Goal: Task Accomplishment & Management: Use online tool/utility

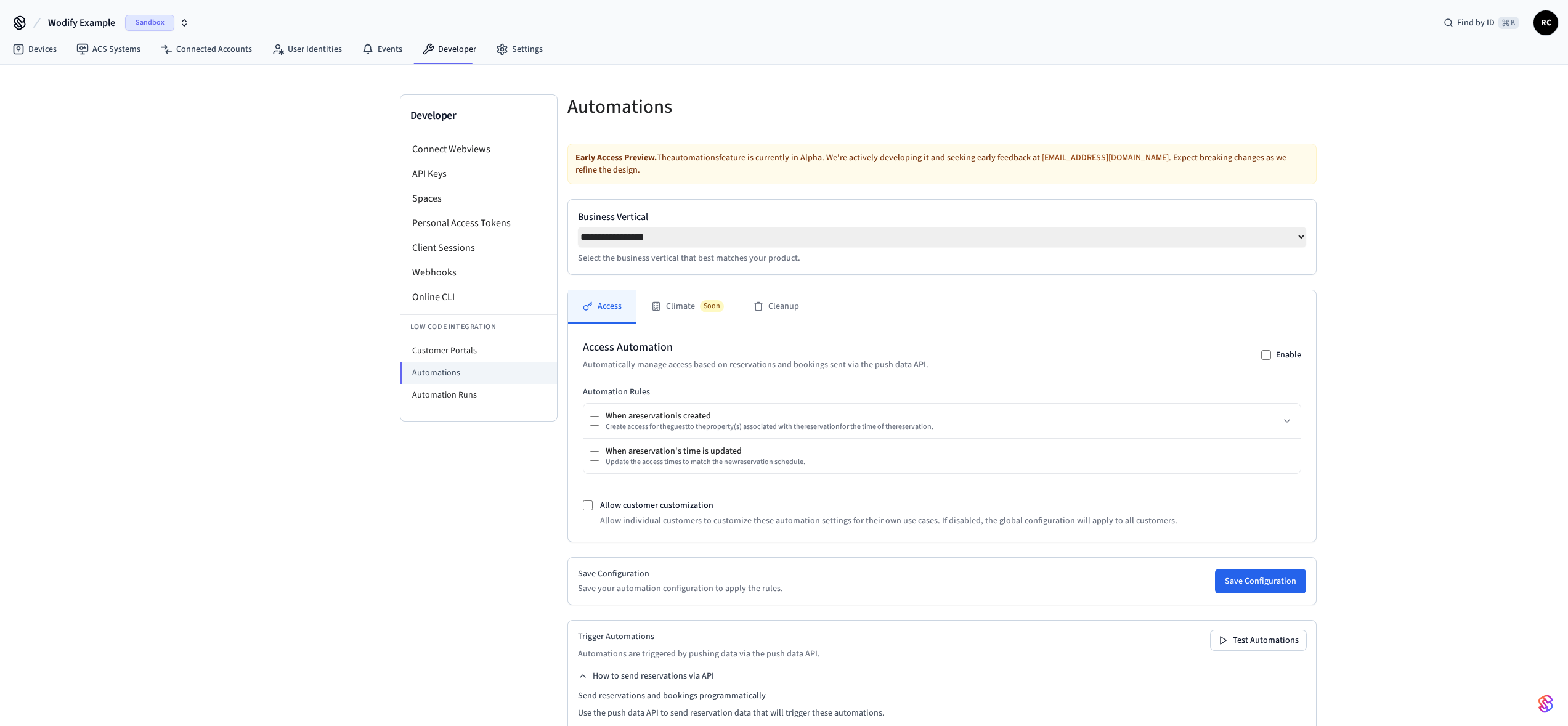
select select "**********"
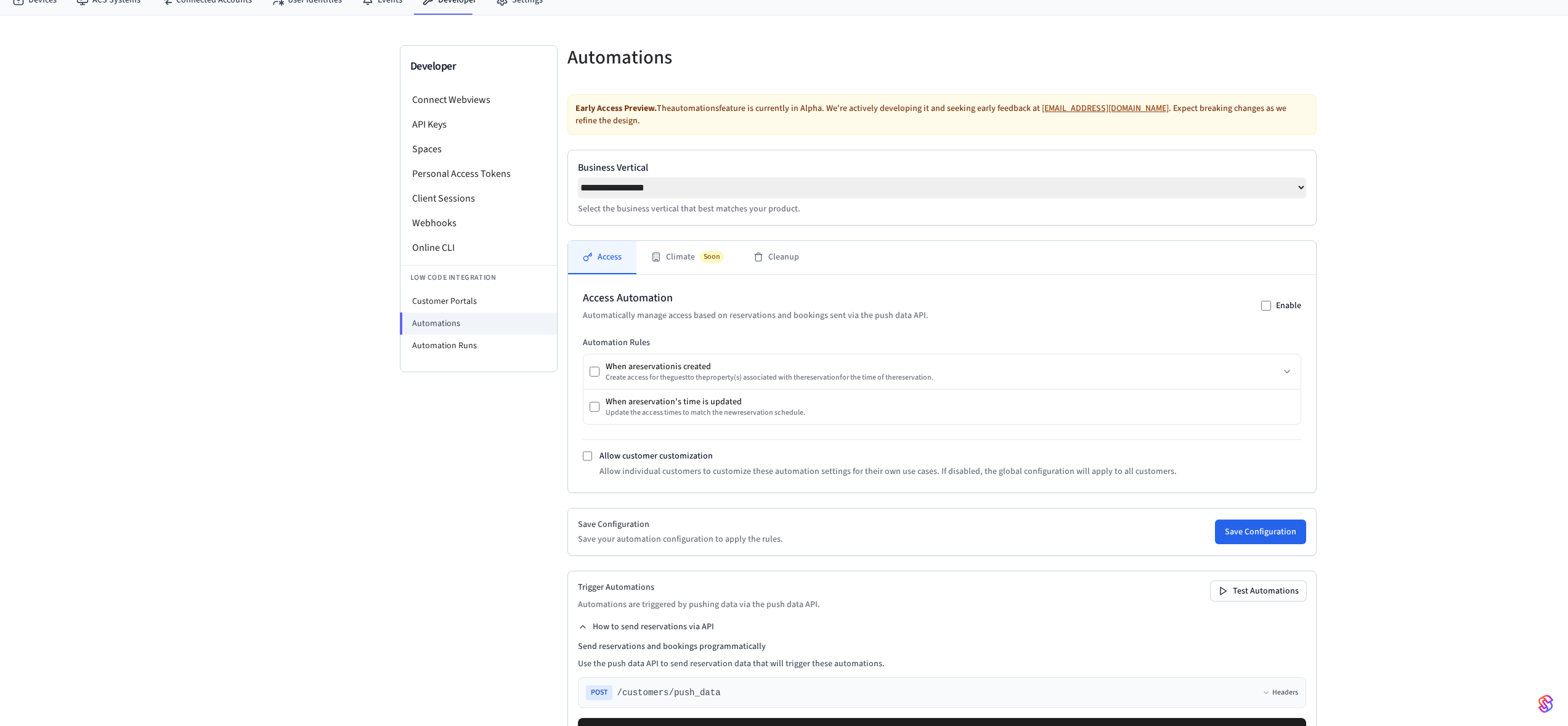
click at [1252, 302] on div "**********" at bounding box center [784, 408] width 1568 height 787
click at [1304, 364] on div "**********" at bounding box center [784, 408] width 1568 height 787
click at [1153, 79] on div at bounding box center [1133, 65] width 367 height 40
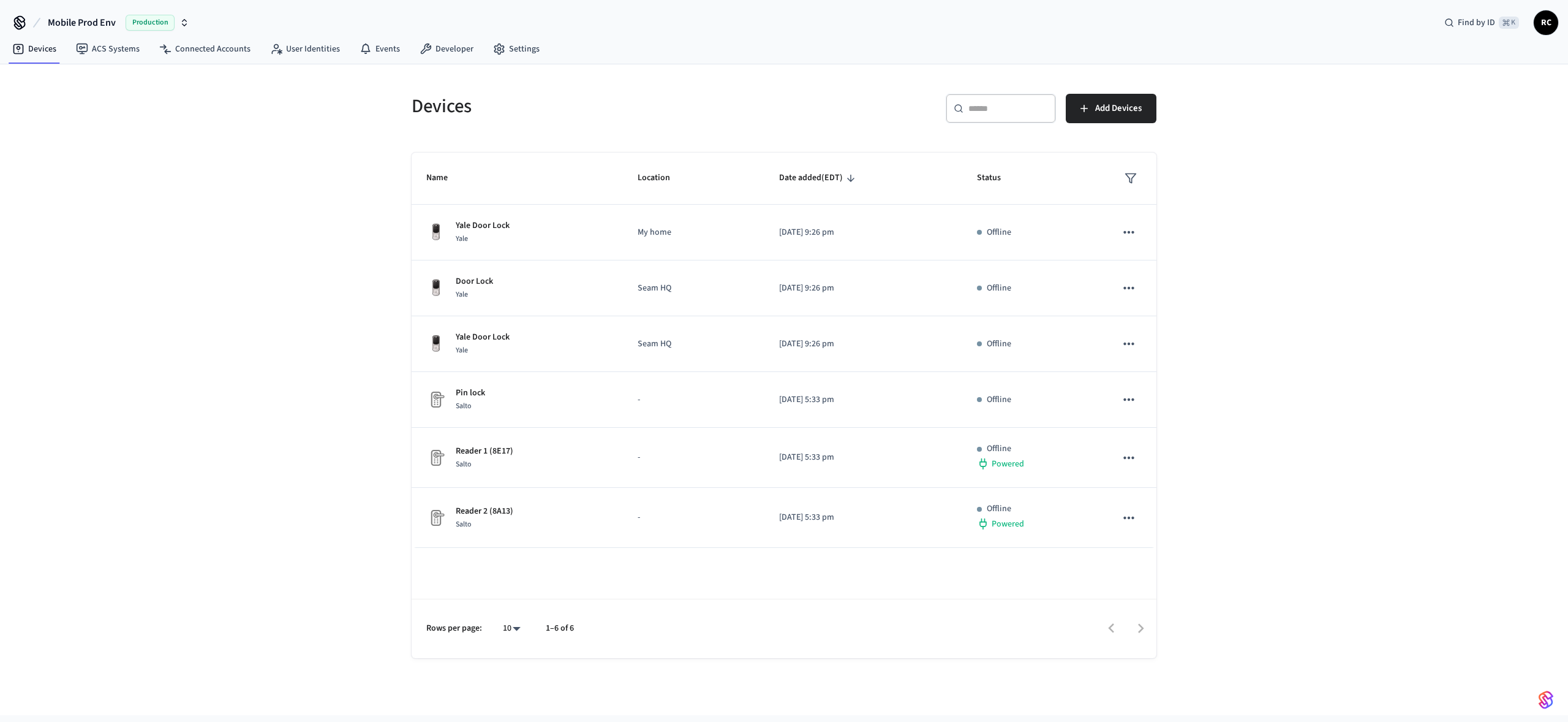
click at [81, 20] on span "Mobile Prod Env" at bounding box center [82, 22] width 68 height 15
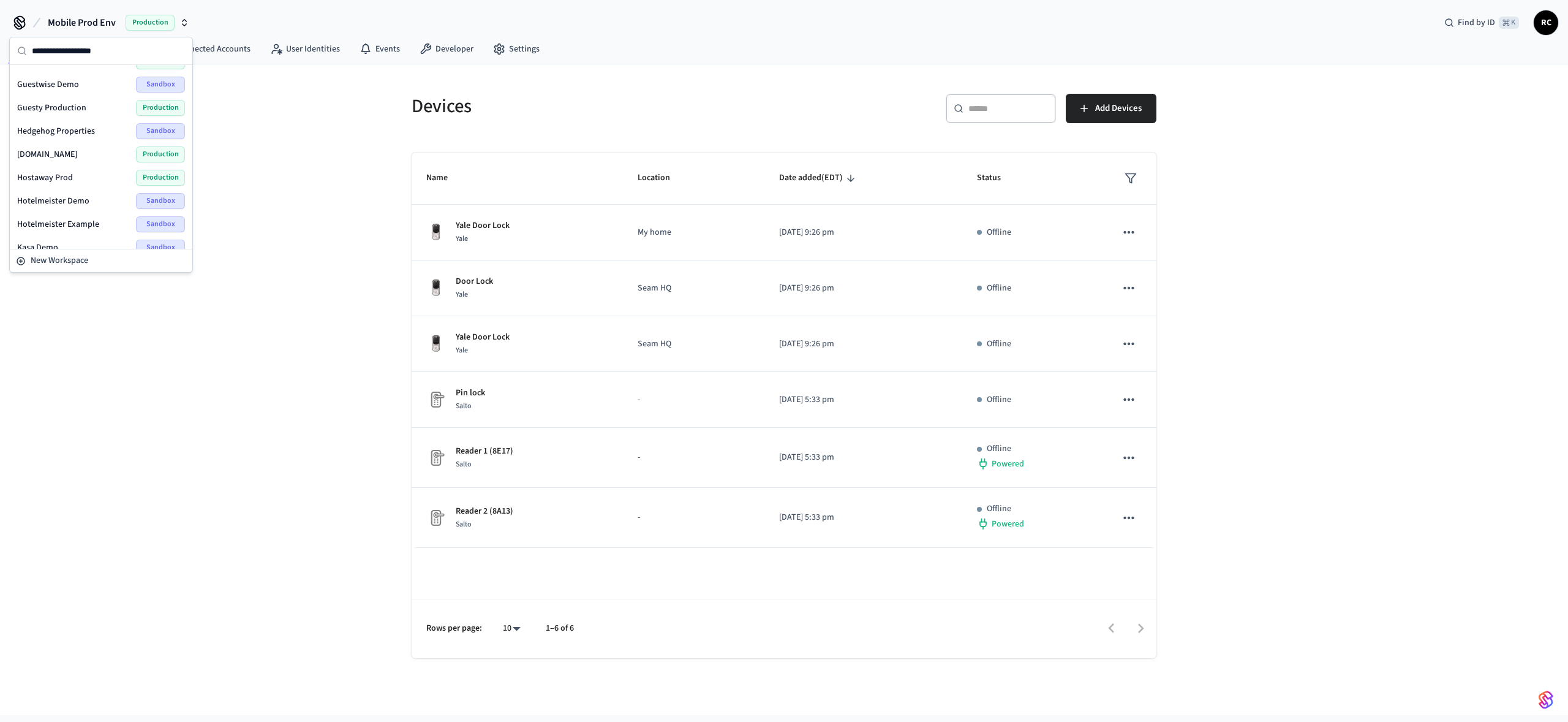
scroll to position [567, 0]
click at [89, 43] on input "text" at bounding box center [108, 51] width 153 height 27
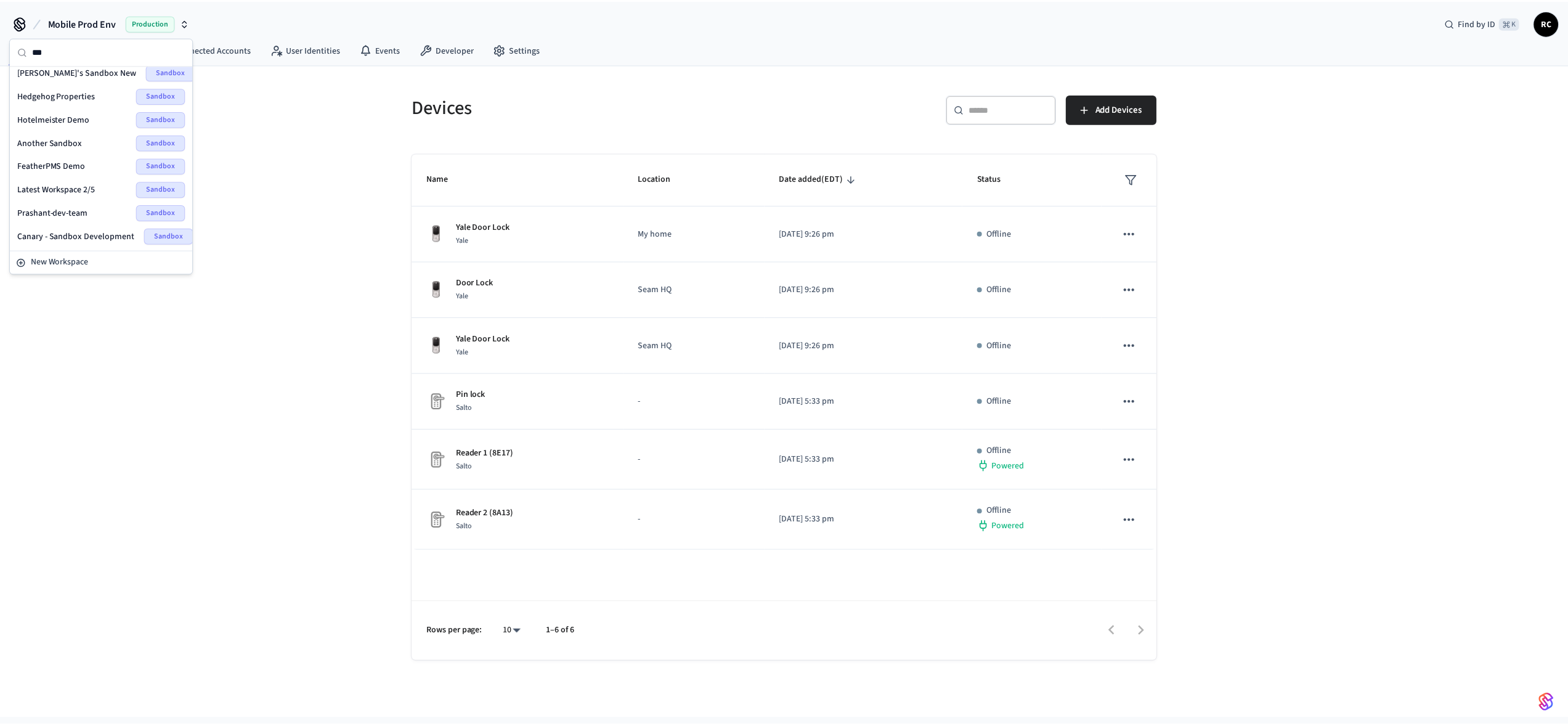
scroll to position [26, 0]
type input "***"
click at [82, 72] on div "ResNexus Demo Sandbox" at bounding box center [102, 77] width 169 height 16
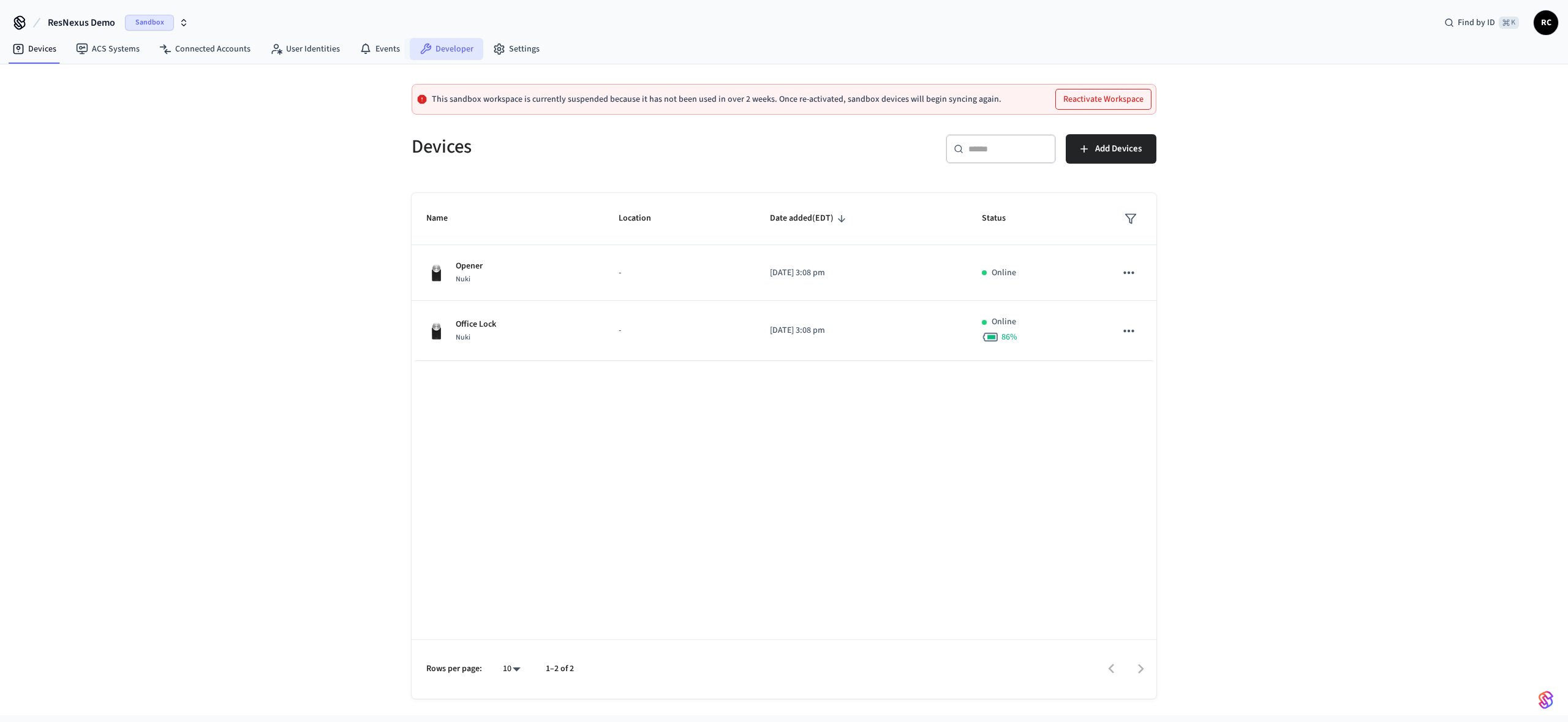
click at [441, 46] on link "Developer" at bounding box center [447, 49] width 73 height 22
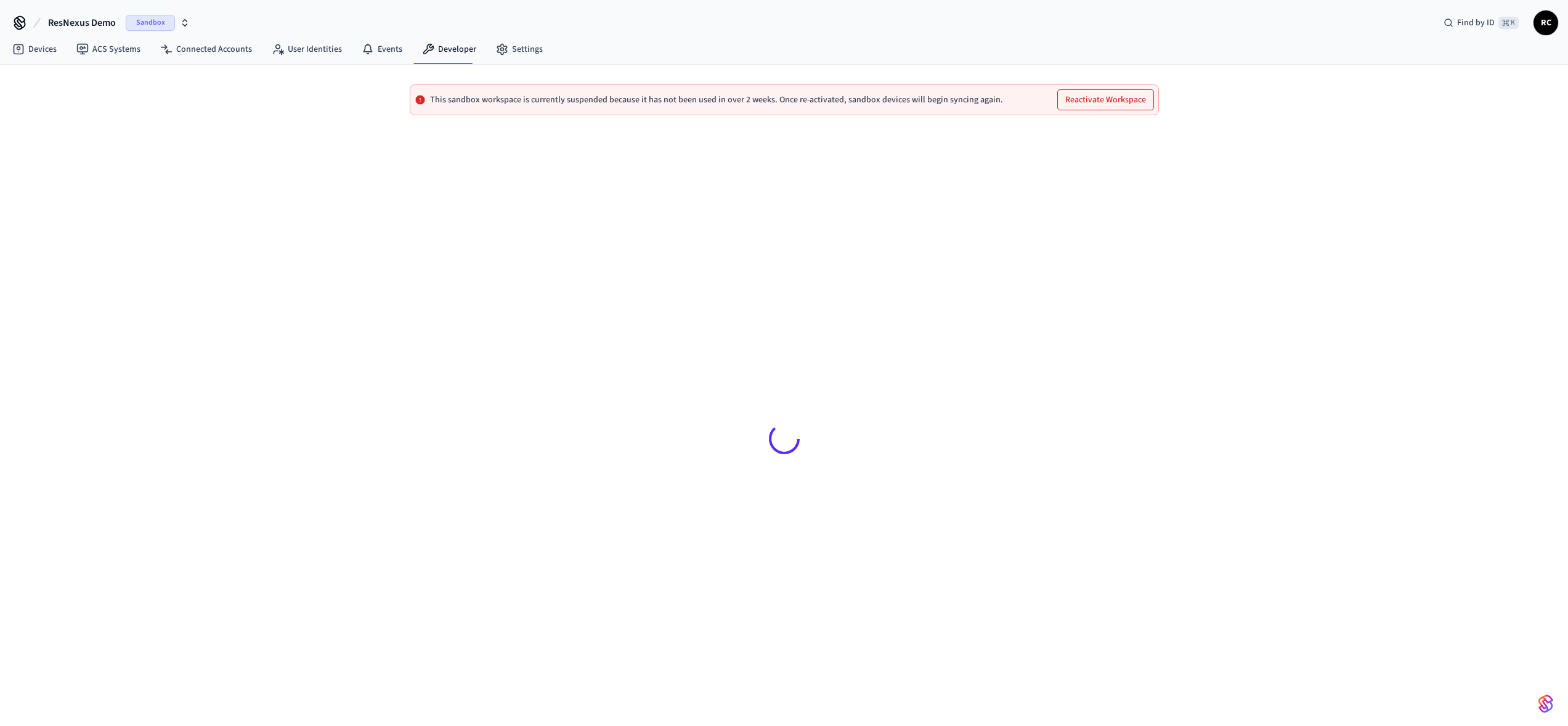
click at [84, 31] on button "ResNexus Demo Sandbox" at bounding box center [119, 22] width 149 height 26
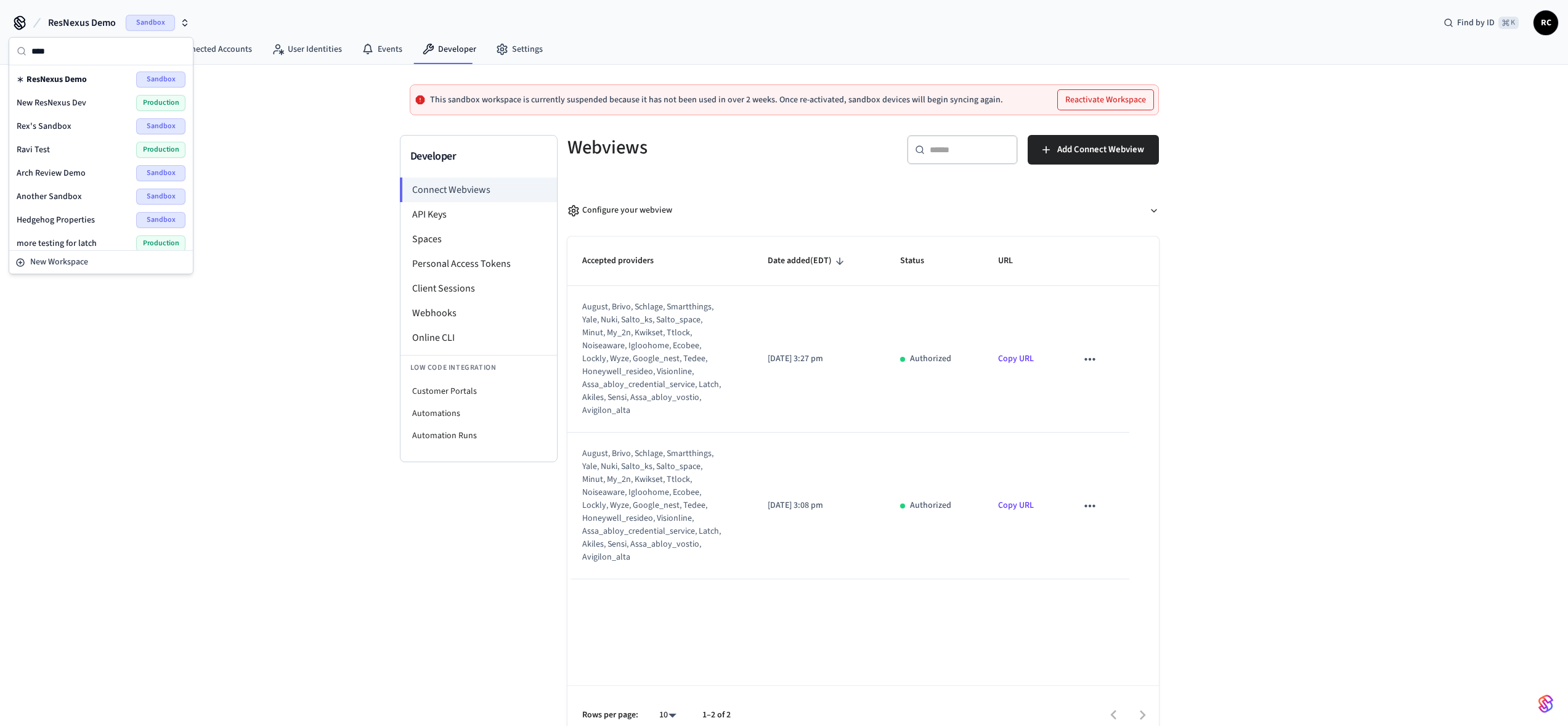
type input "****"
click at [81, 104] on span "New ResNexus Dev" at bounding box center [52, 103] width 70 height 13
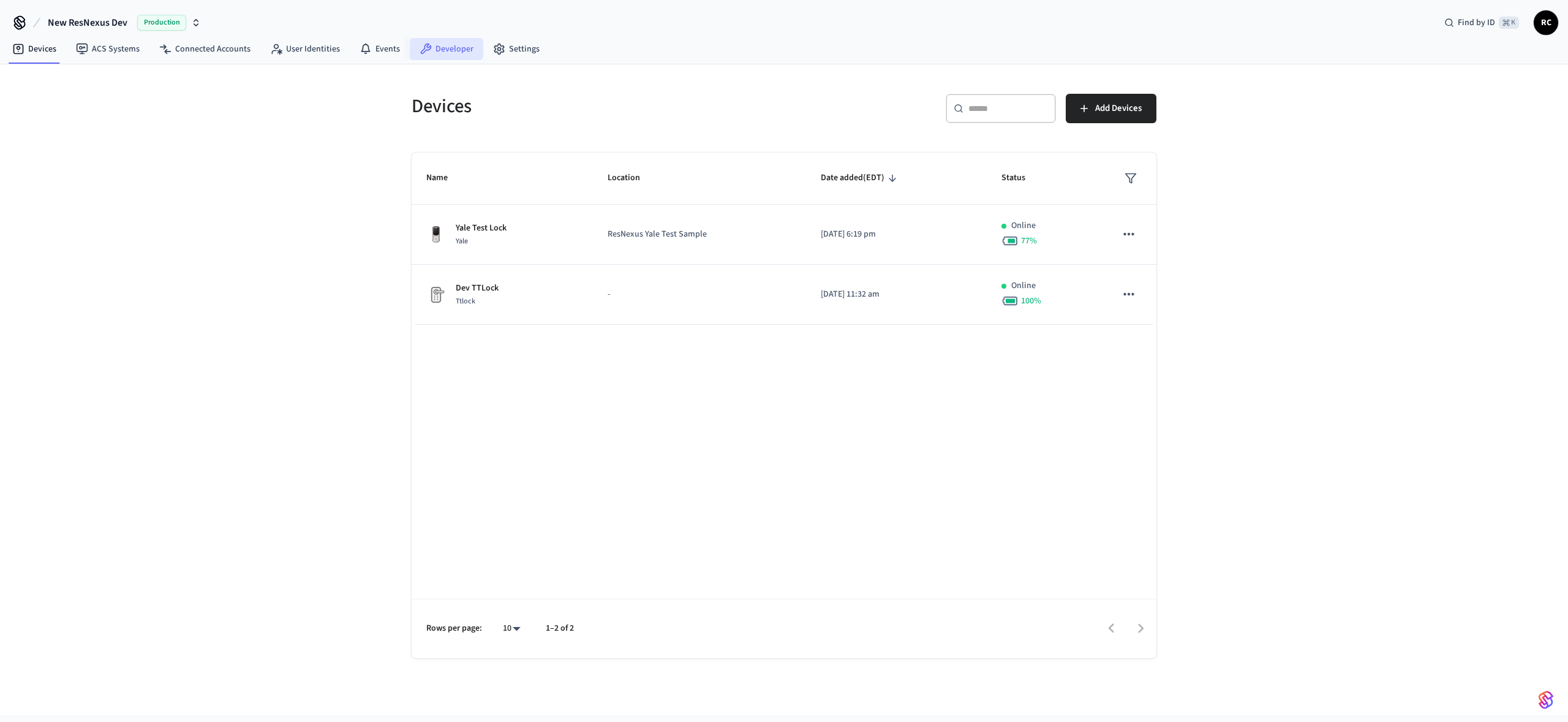
click at [457, 54] on link "Developer" at bounding box center [447, 49] width 73 height 22
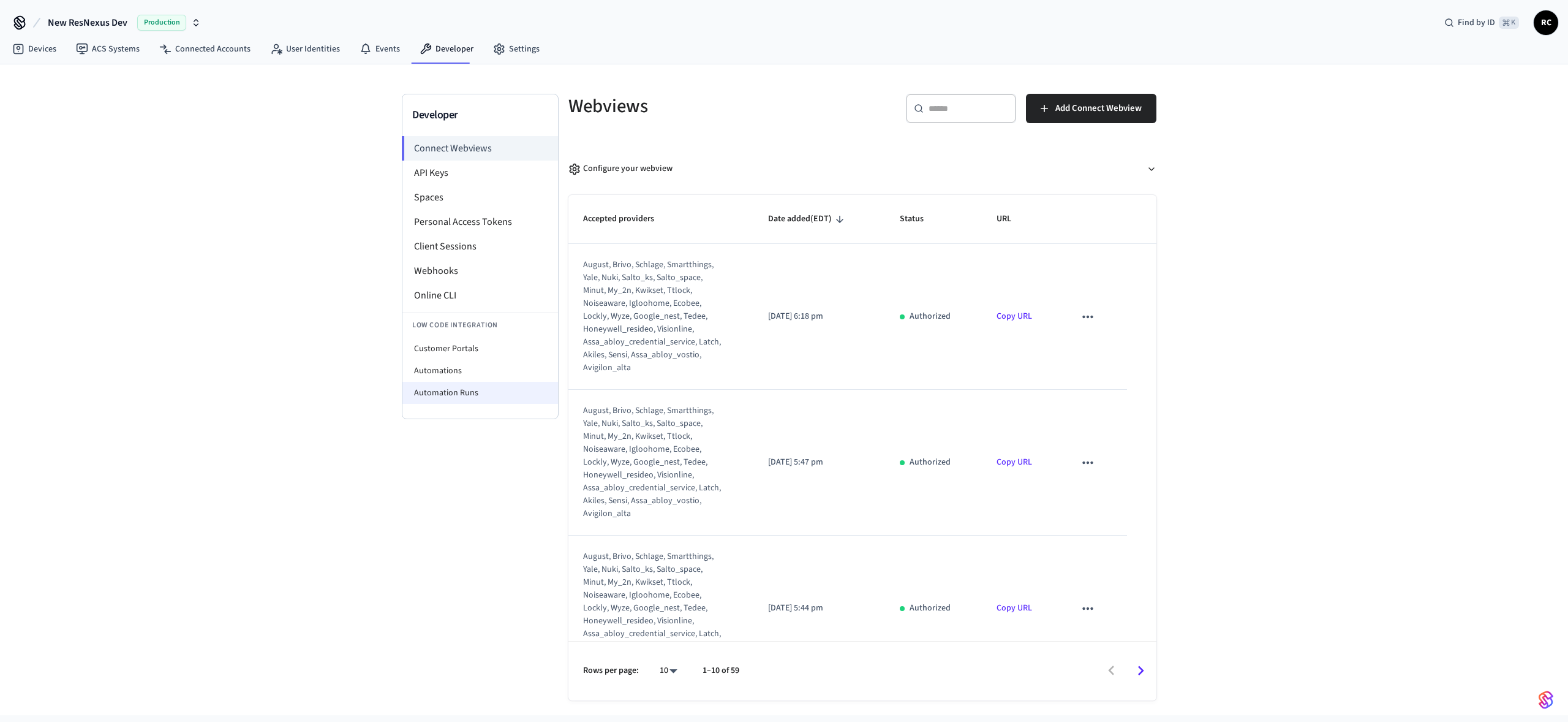
click at [471, 390] on li "Automation Runs" at bounding box center [480, 393] width 156 height 22
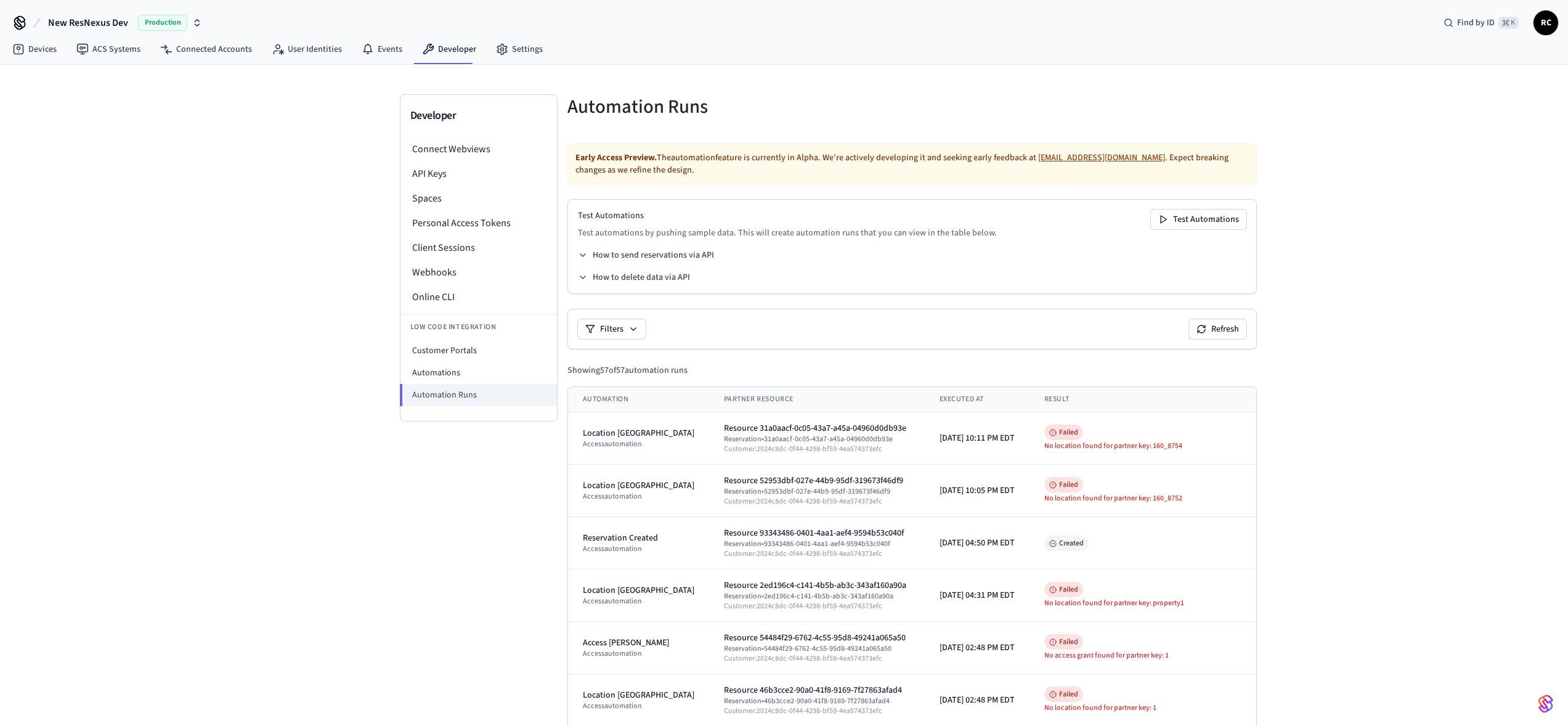
click at [132, 29] on button "New ResNexus Dev Production" at bounding box center [125, 22] width 162 height 26
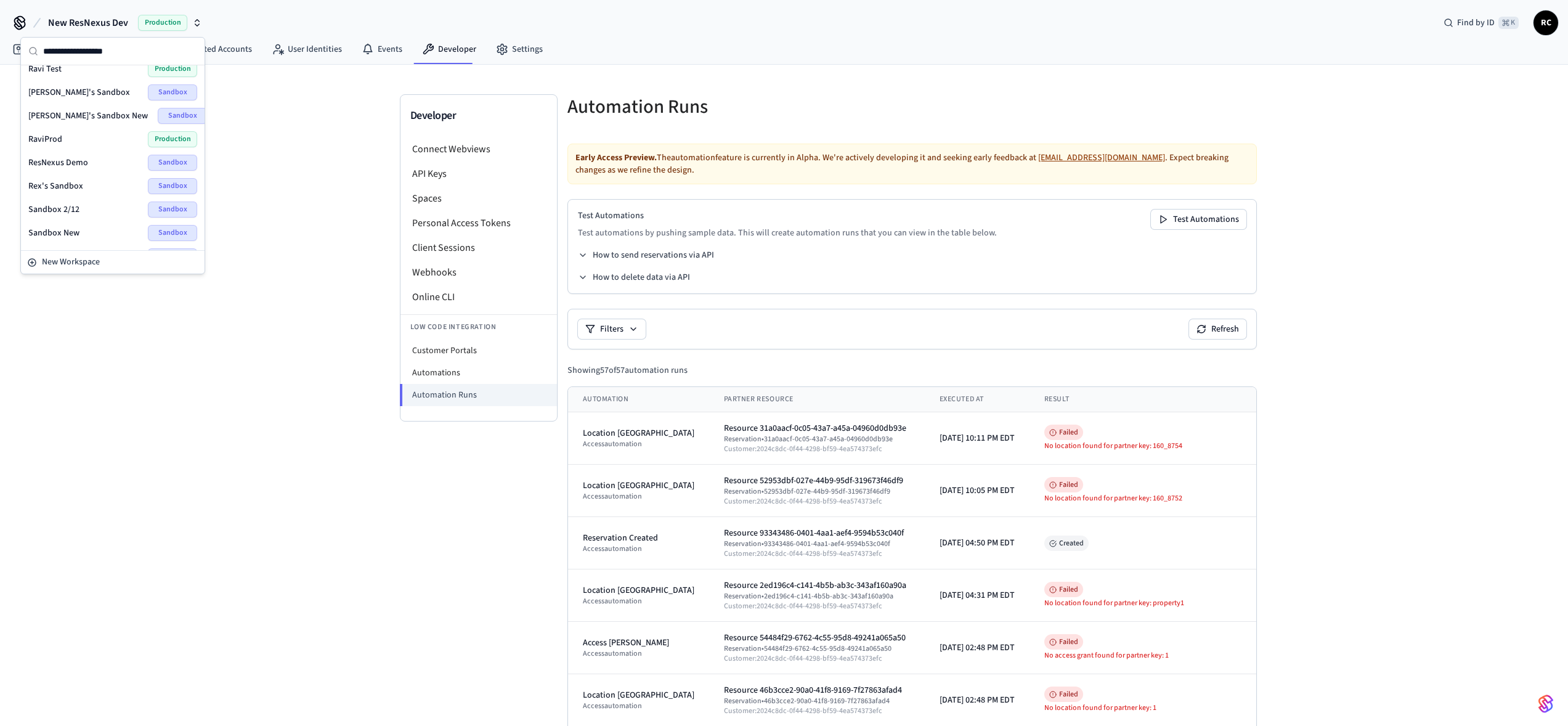
scroll to position [1529, 0]
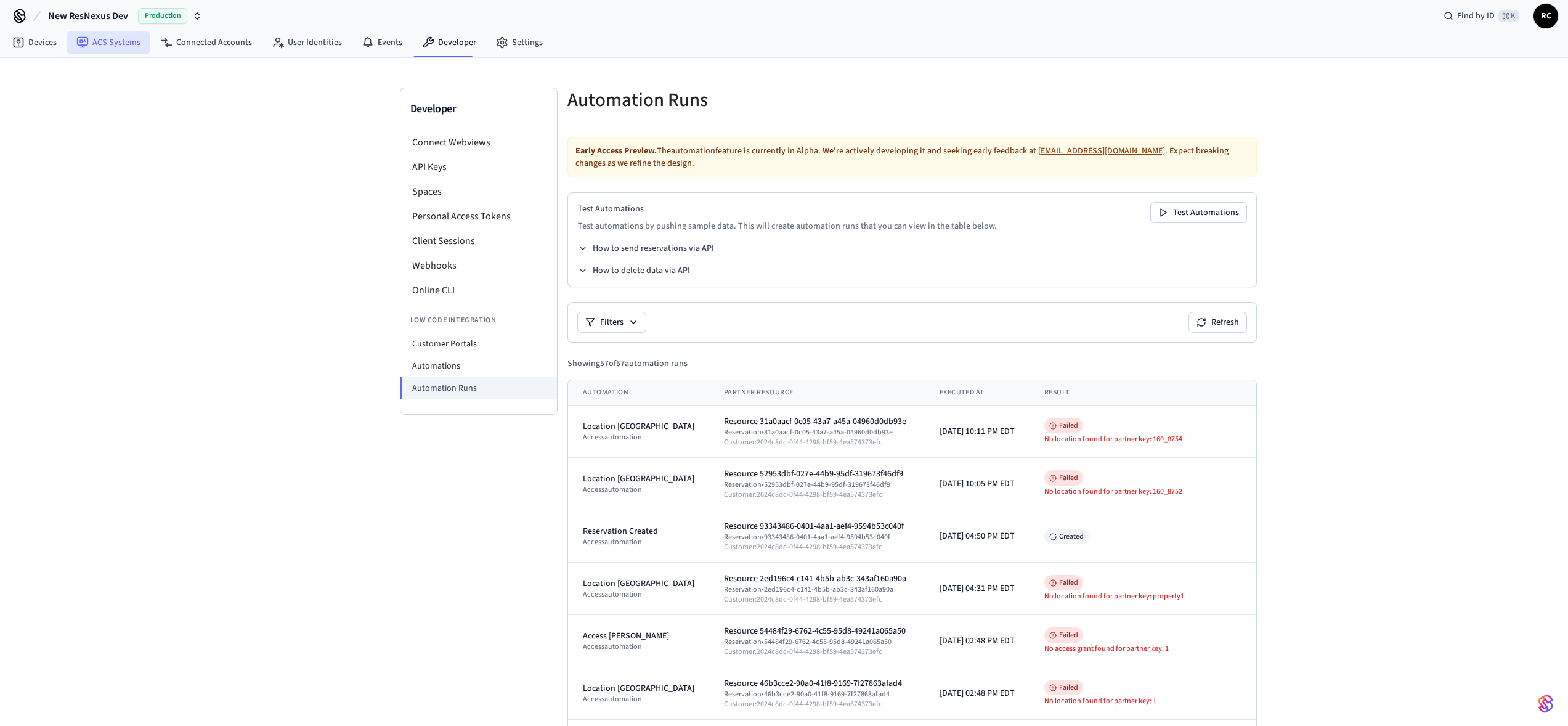
scroll to position [12, 0]
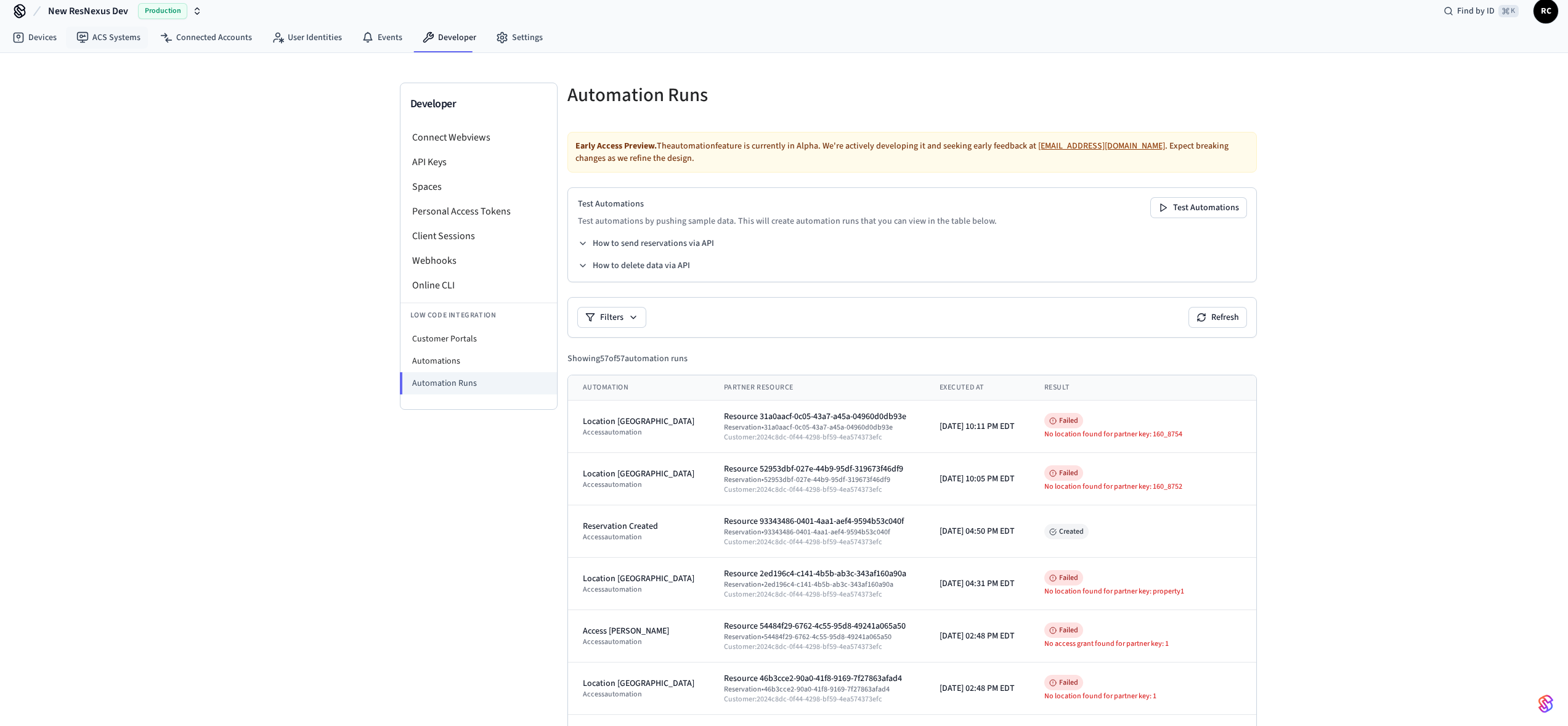
click at [93, 17] on span "New ResNexus Dev" at bounding box center [88, 10] width 80 height 15
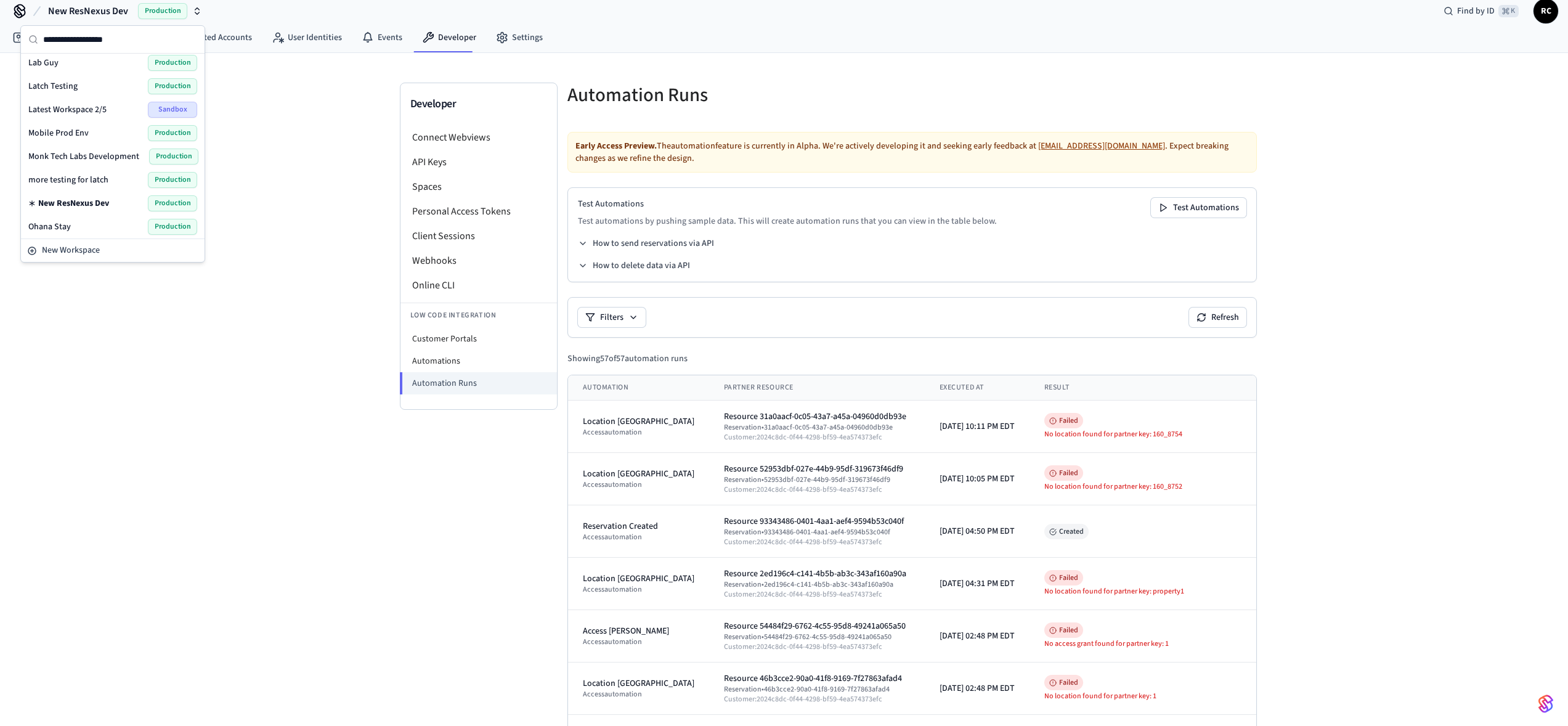
scroll to position [1529, 0]
click at [74, 222] on span "Wodify Example" at bounding box center [59, 224] width 60 height 13
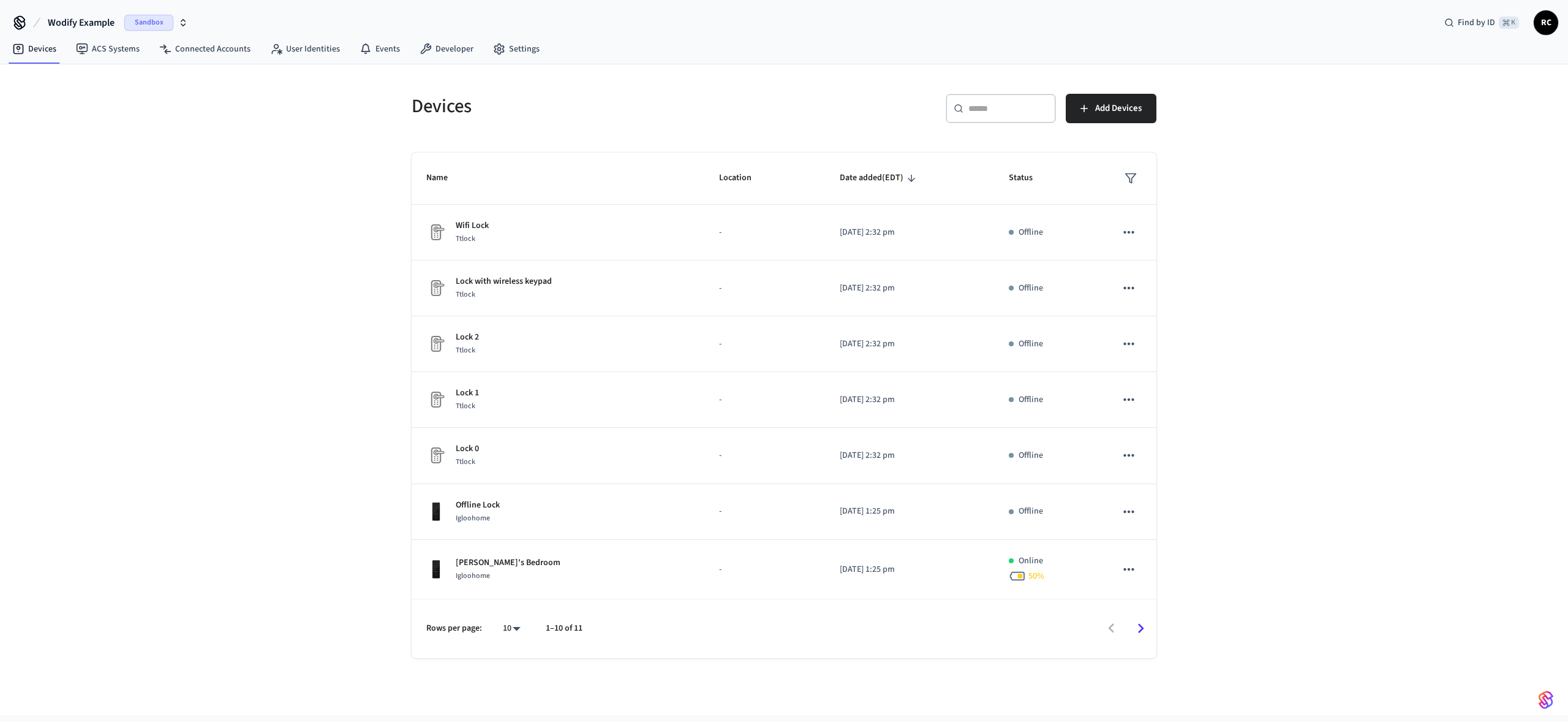
click at [180, 242] on div "Devices ​ ​ Add Devices Name Location Date added (EDT) Status Wifi Lock Ttlock …" at bounding box center [784, 389] width 1568 height 651
click at [430, 42] on link "Developer" at bounding box center [447, 49] width 73 height 22
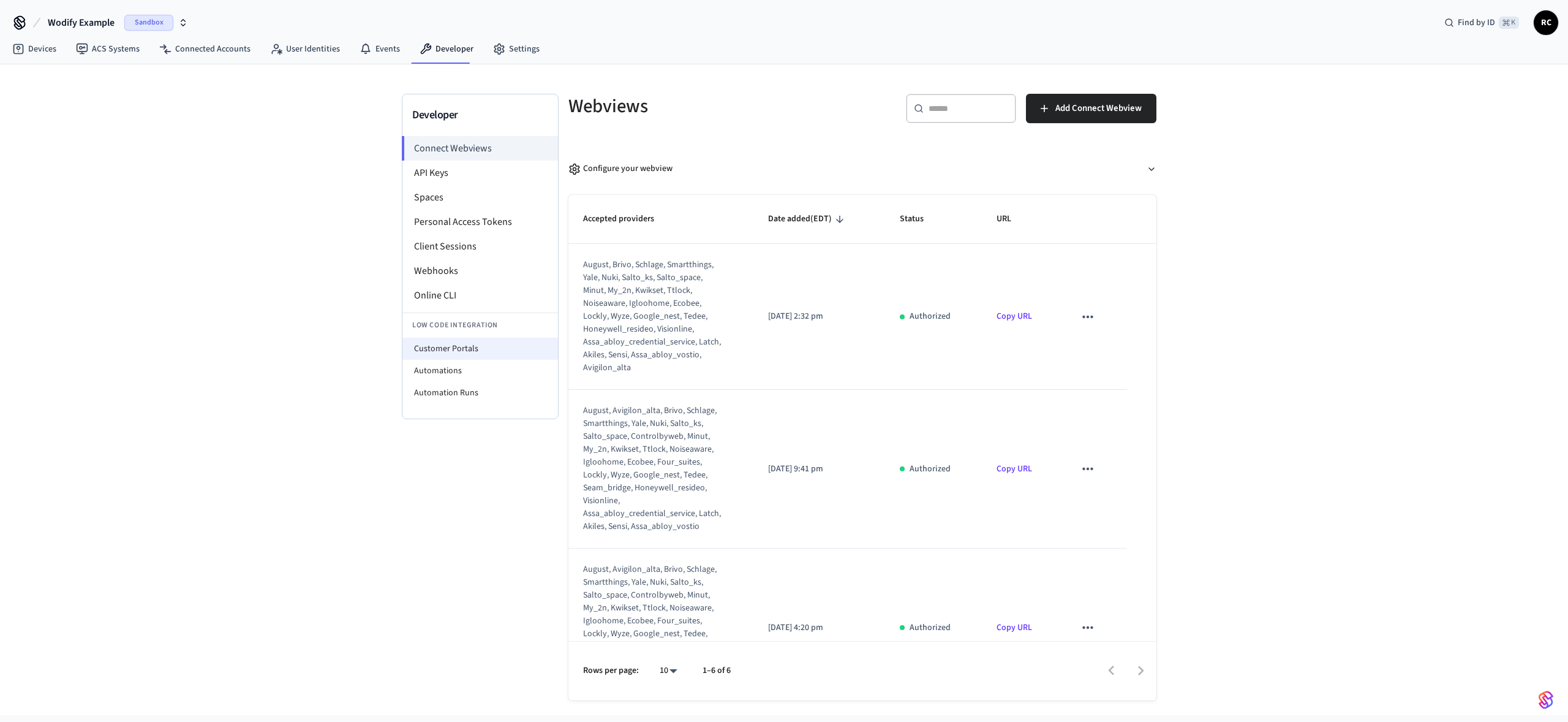
click at [493, 356] on li "Customer Portals" at bounding box center [480, 349] width 156 height 22
select select "**********"
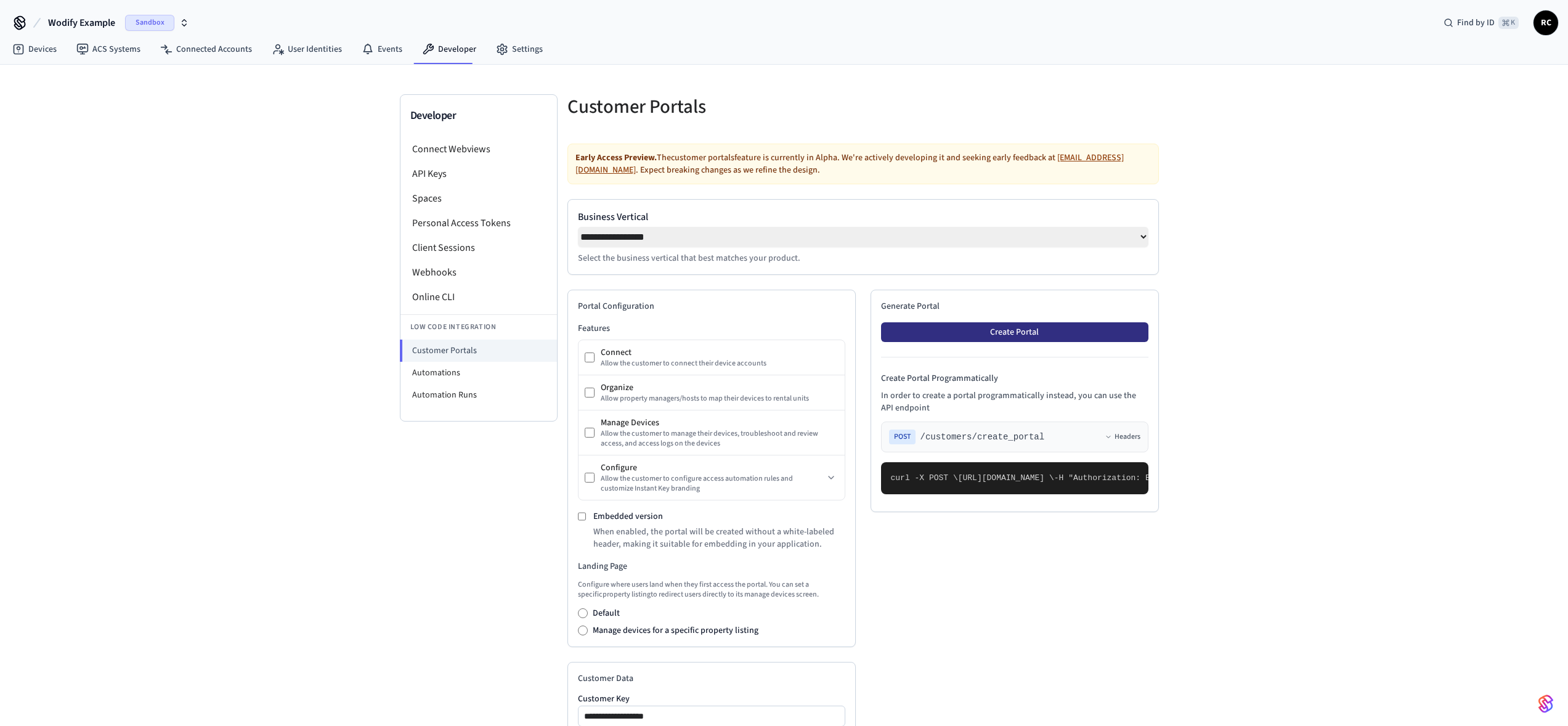
click at [957, 333] on button "Create Portal" at bounding box center [1015, 332] width 268 height 20
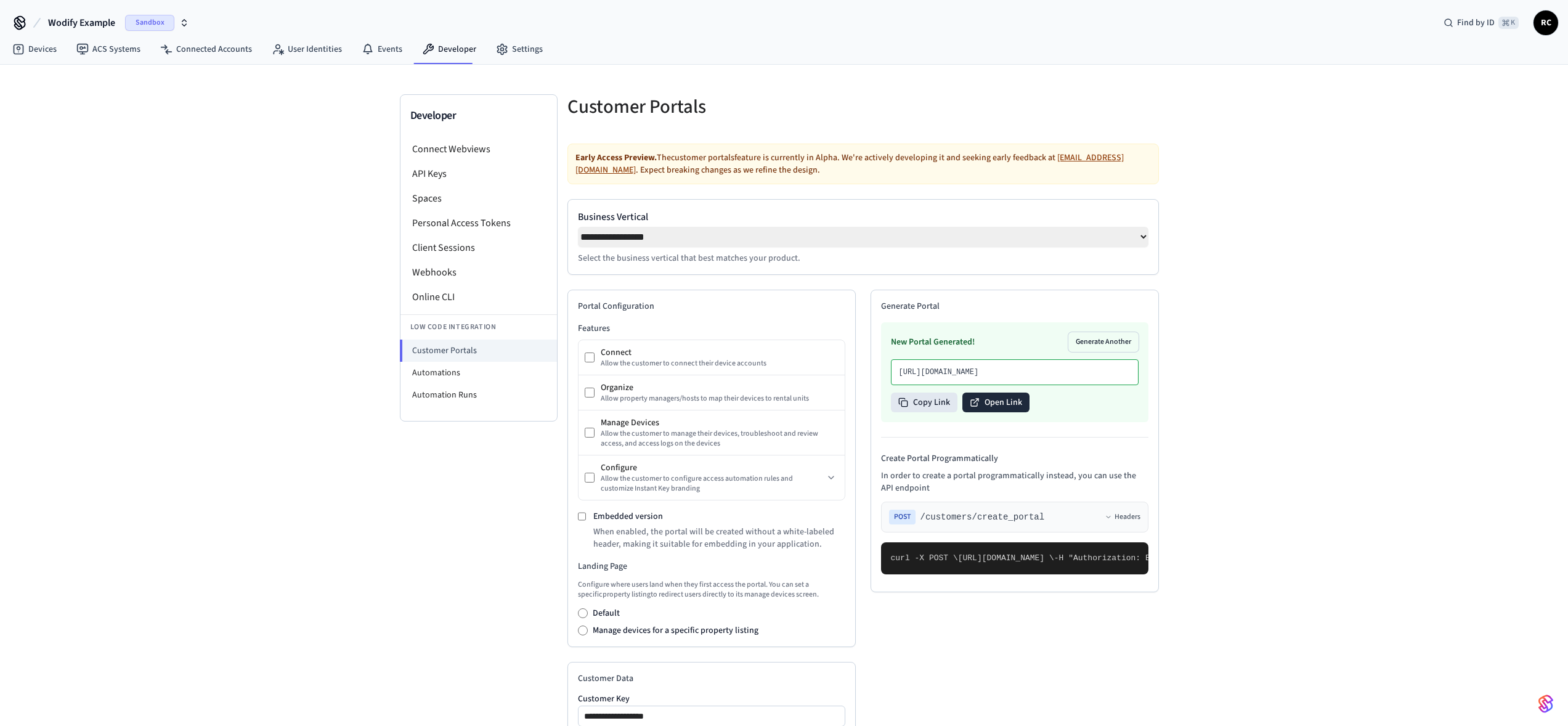
click at [990, 412] on button "Open Link" at bounding box center [996, 402] width 67 height 20
click at [472, 199] on li "Spaces" at bounding box center [479, 198] width 157 height 24
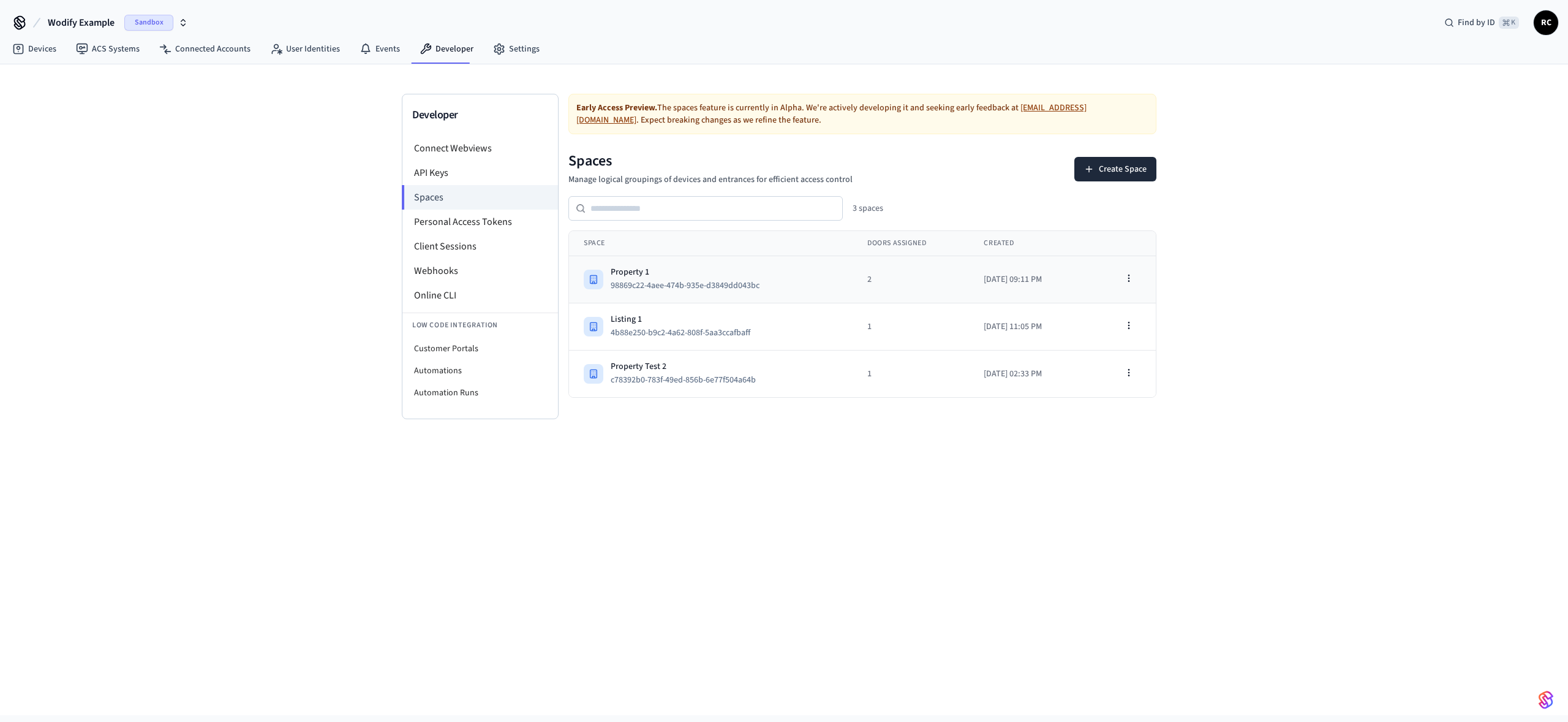
click at [648, 274] on div "Property 1" at bounding box center [690, 272] width 159 height 12
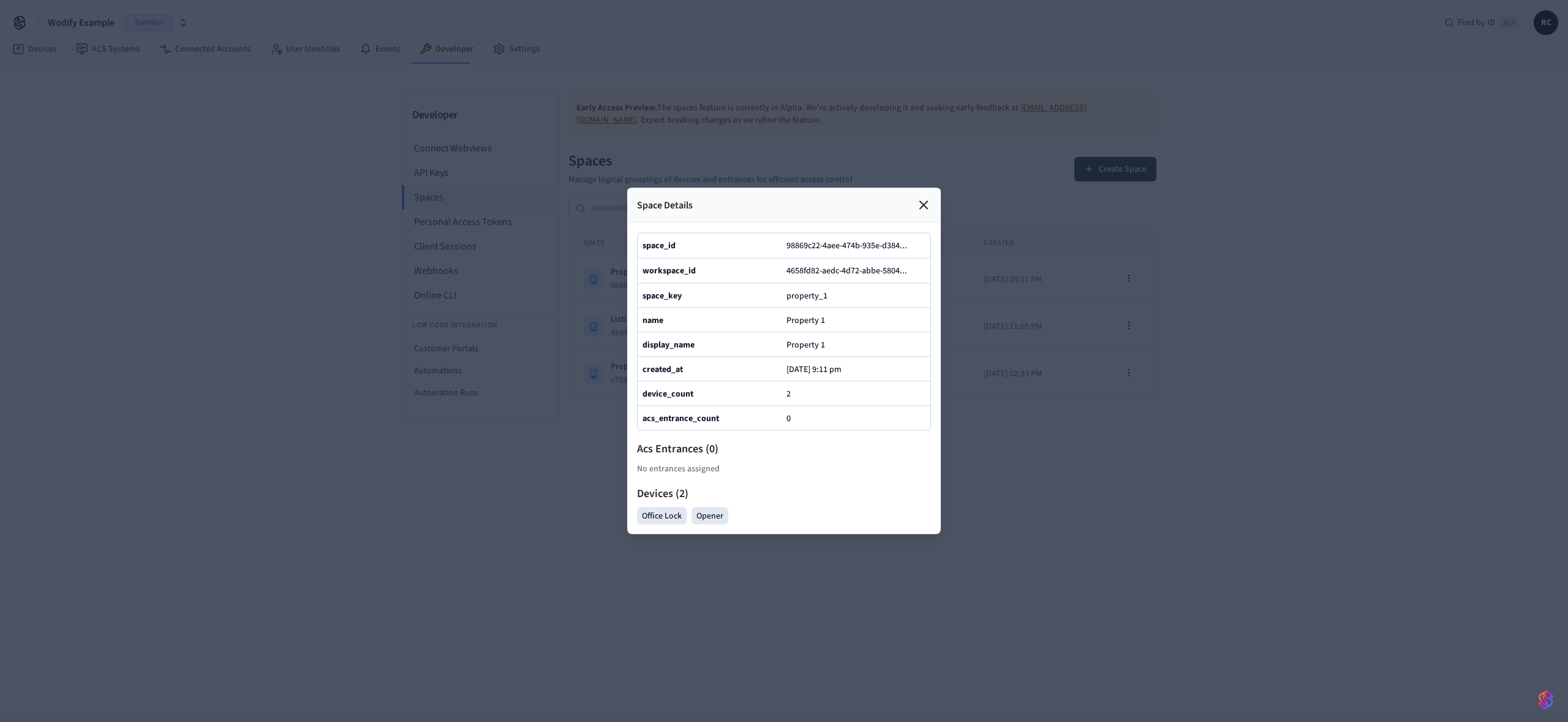
click at [560, 412] on div at bounding box center [784, 361] width 1568 height 722
click at [901, 188] on div "Space Details" at bounding box center [784, 205] width 314 height 35
click at [923, 198] on icon at bounding box center [924, 205] width 15 height 15
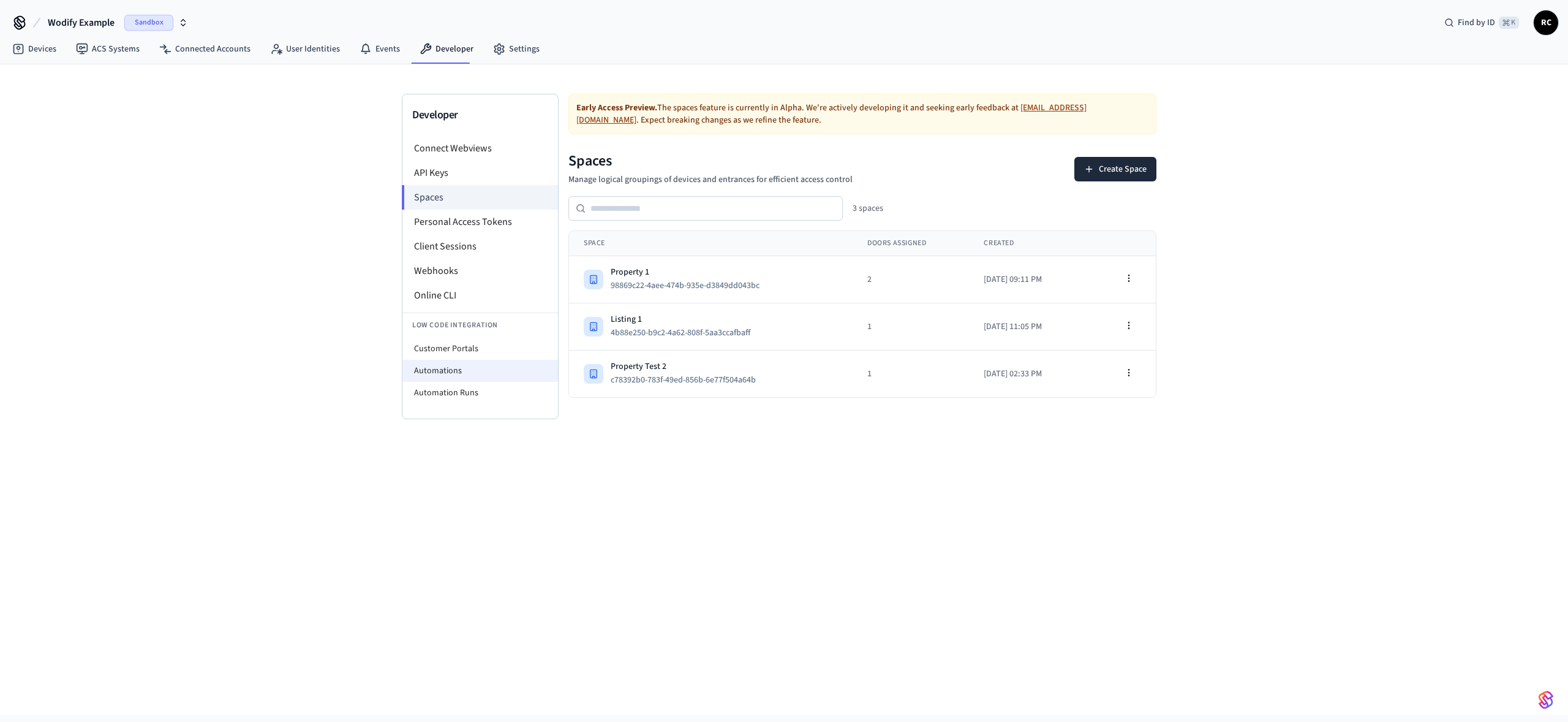
drag, startPoint x: 529, startPoint y: 373, endPoint x: 536, endPoint y: 372, distance: 7.1
click at [529, 372] on li "Automations" at bounding box center [480, 371] width 156 height 22
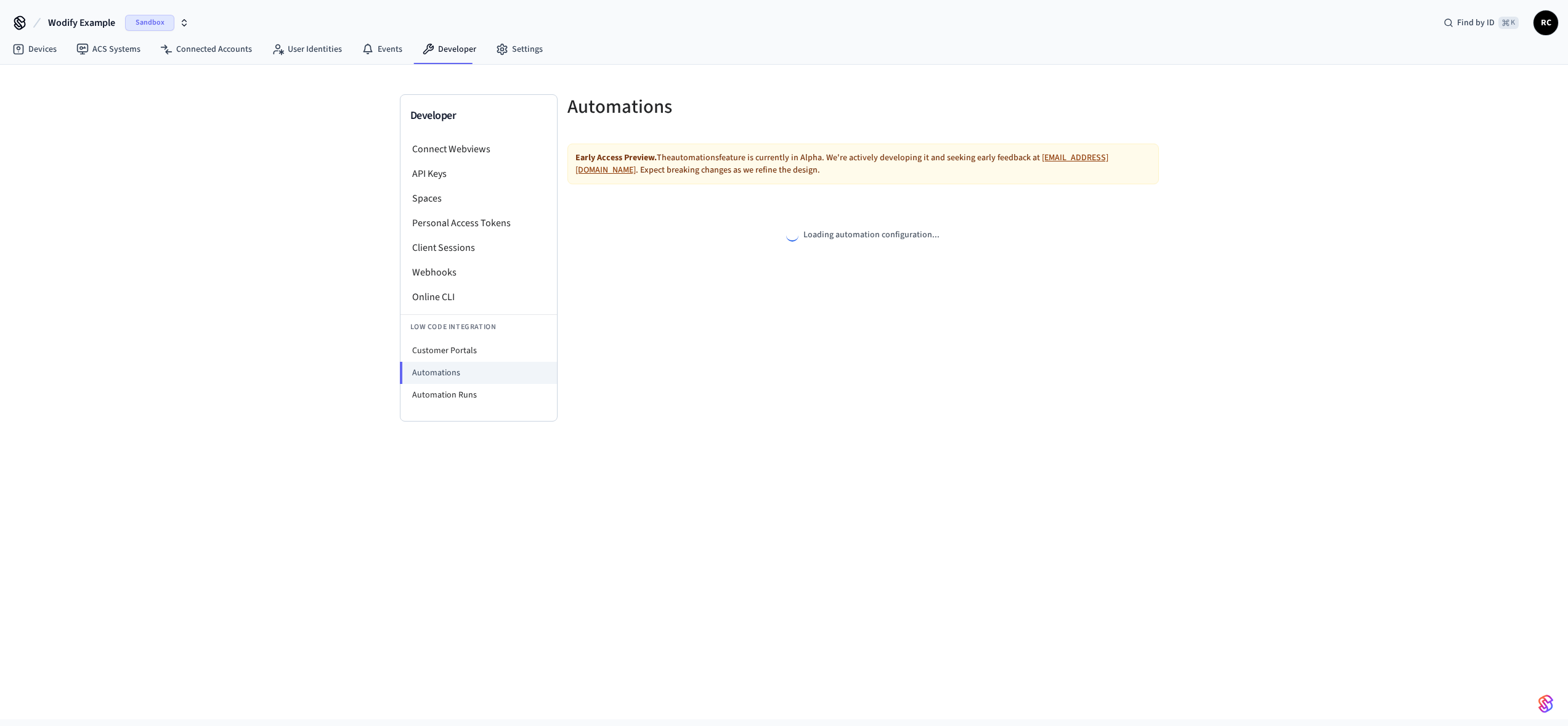
select select "**********"
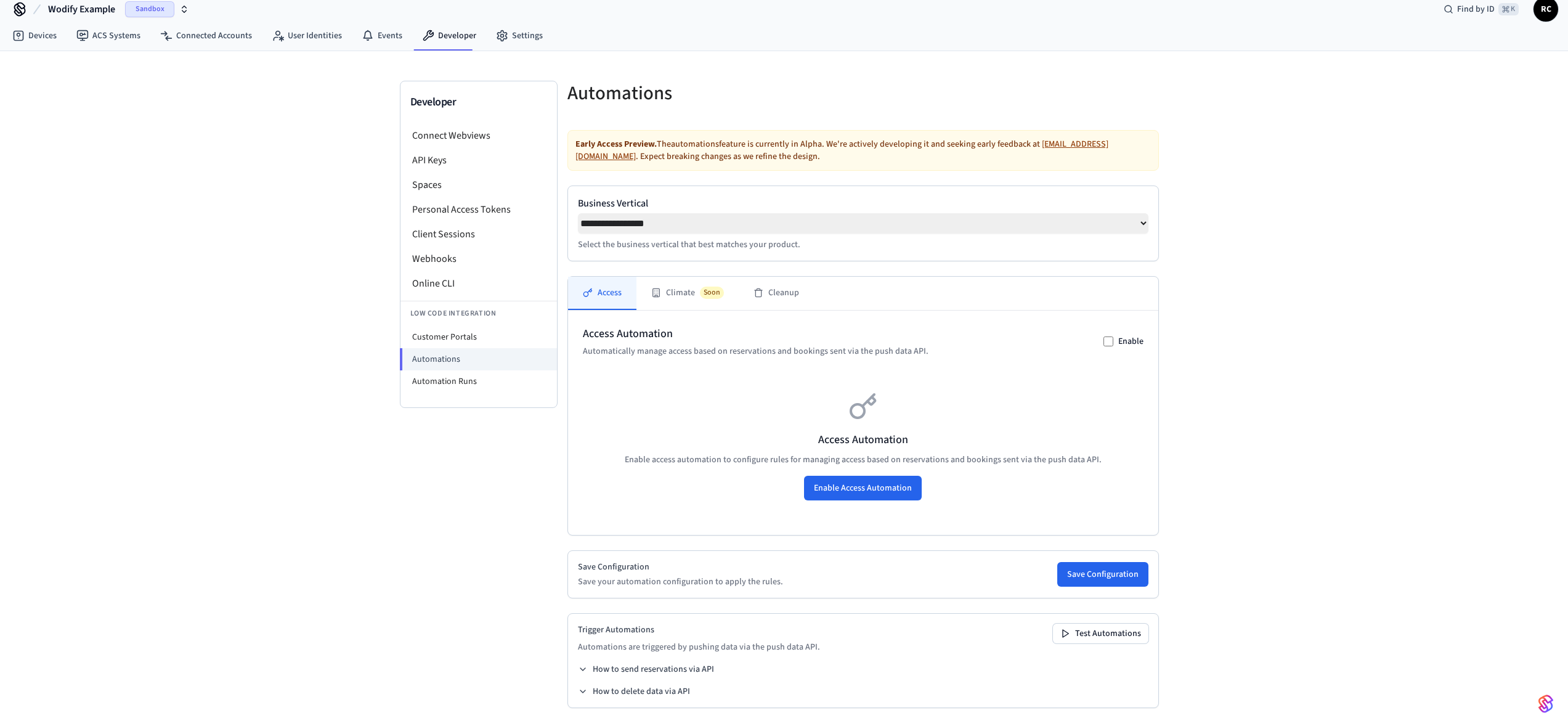
scroll to position [20, 0]
click at [1098, 337] on div "Access Automation Automatically manage access based on reservations and booking…" at bounding box center [863, 339] width 561 height 32
click at [1114, 339] on div "Enable" at bounding box center [1123, 339] width 40 height 13
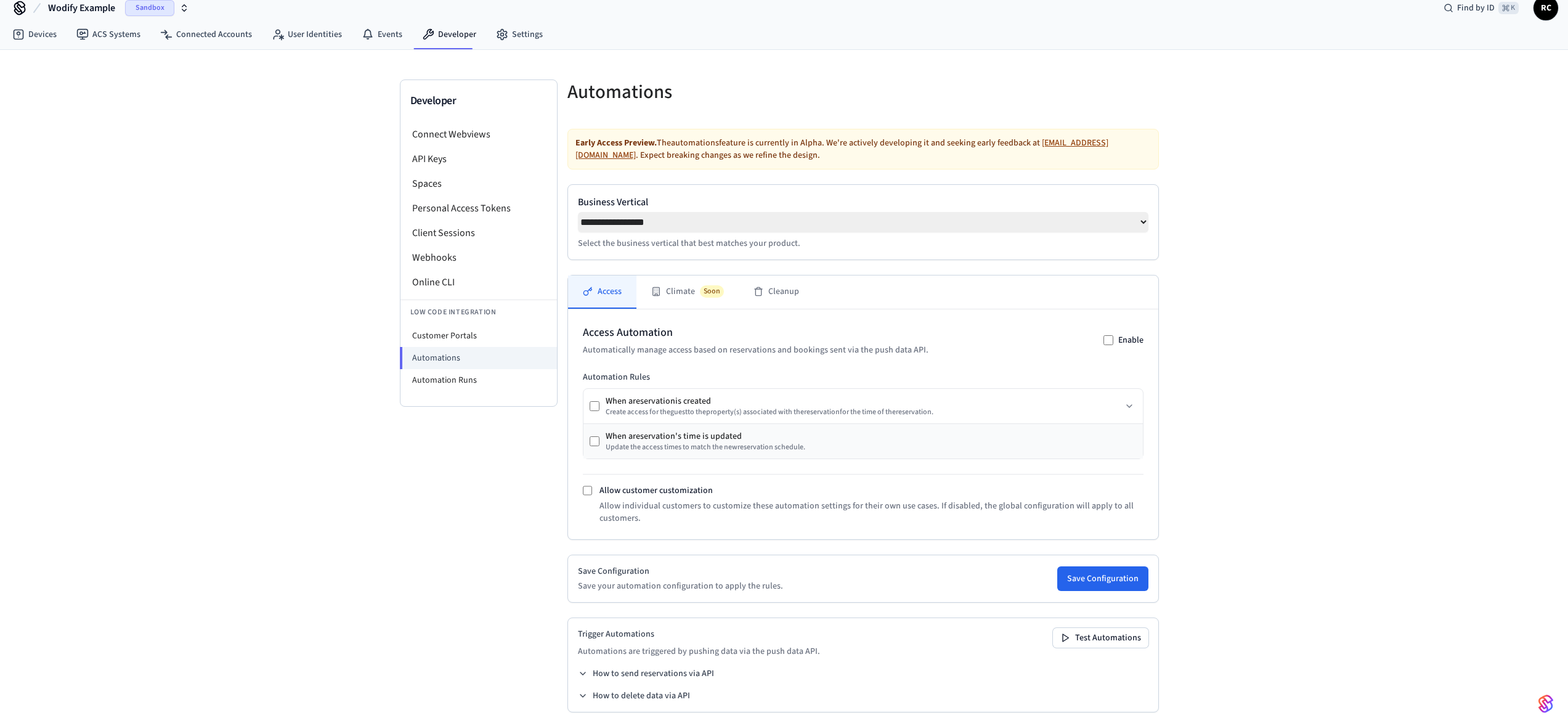
scroll to position [6, 0]
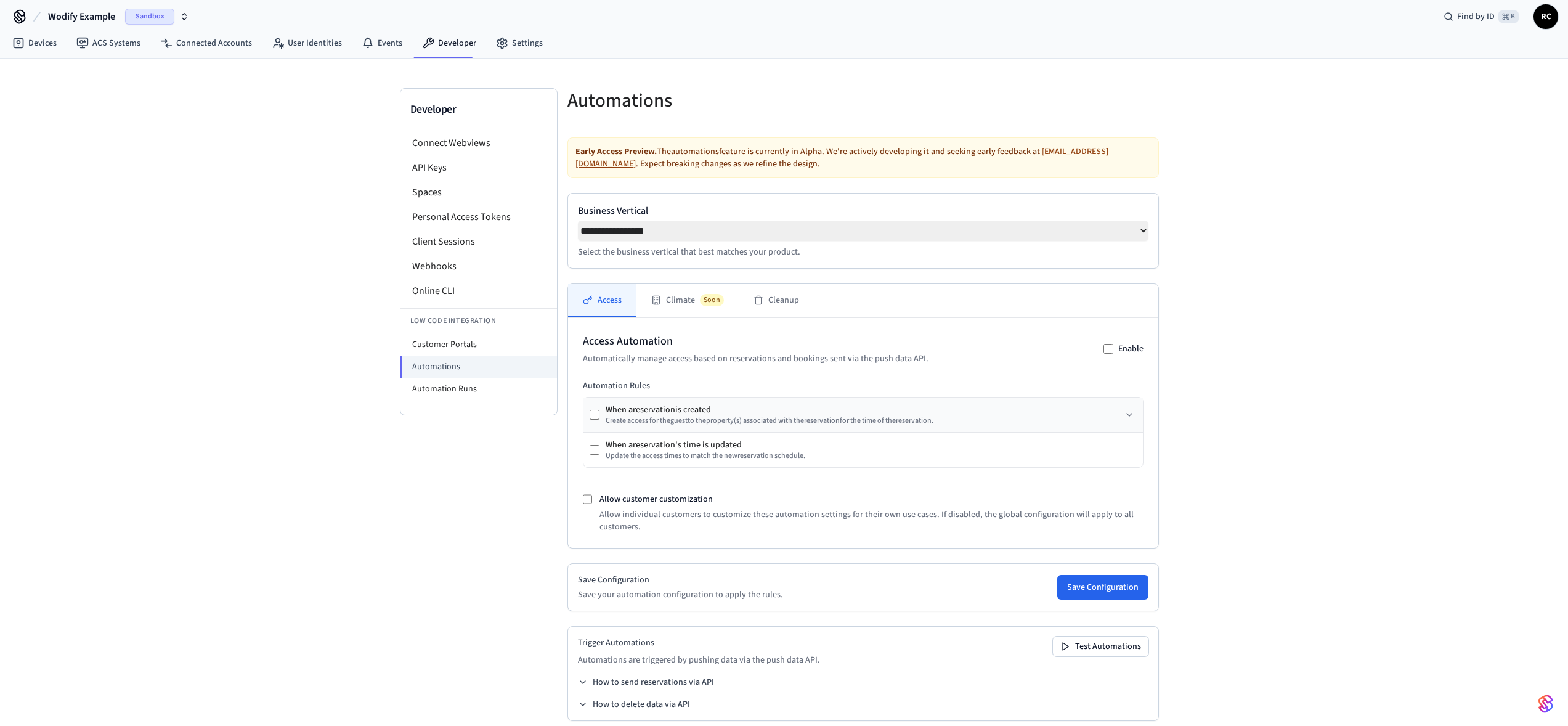
click at [587, 416] on div "When a reservation is created Create access for the guest to the property (s) a…" at bounding box center [863, 415] width 560 height 35
click at [1087, 588] on button "Save Configuration" at bounding box center [1102, 587] width 91 height 24
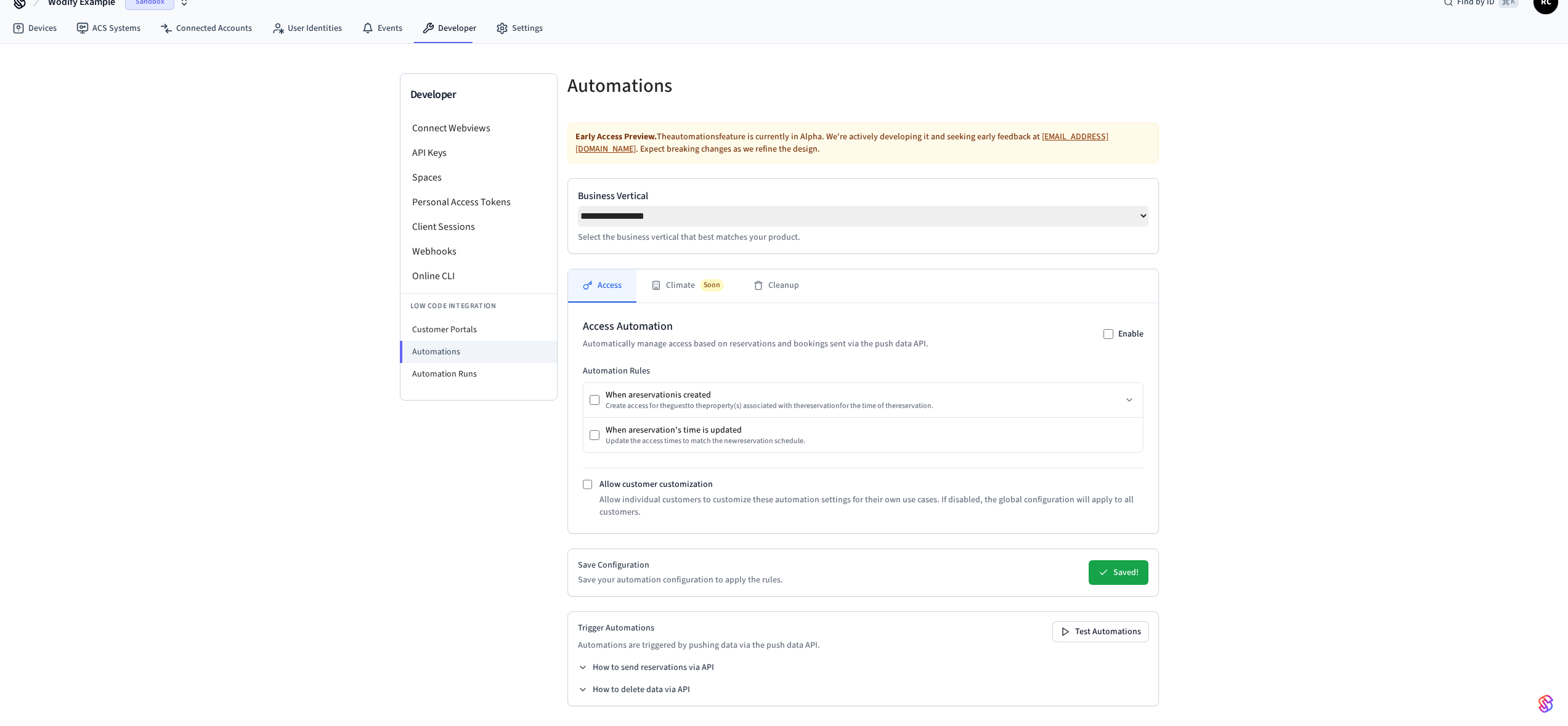
scroll to position [25, 0]
click at [1114, 631] on button "Test Automations" at bounding box center [1100, 631] width 95 height 20
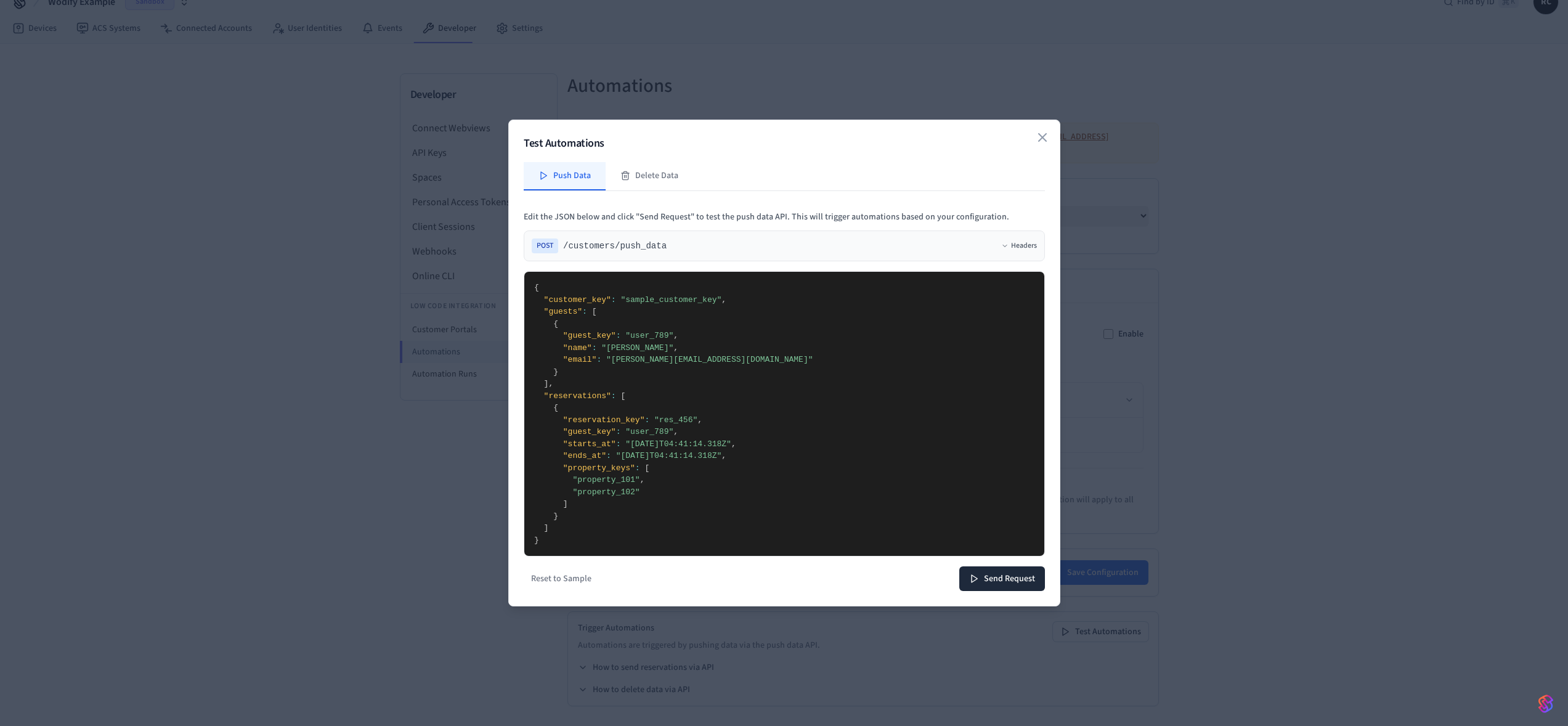
drag, startPoint x: 628, startPoint y: 484, endPoint x: 636, endPoint y: 481, distance: 8.5
click at [636, 481] on textarea "**********" at bounding box center [784, 414] width 520 height 284
drag, startPoint x: 654, startPoint y: 491, endPoint x: 655, endPoint y: 479, distance: 12.0
click at [655, 479] on textarea "**********" at bounding box center [784, 414] width 520 height 284
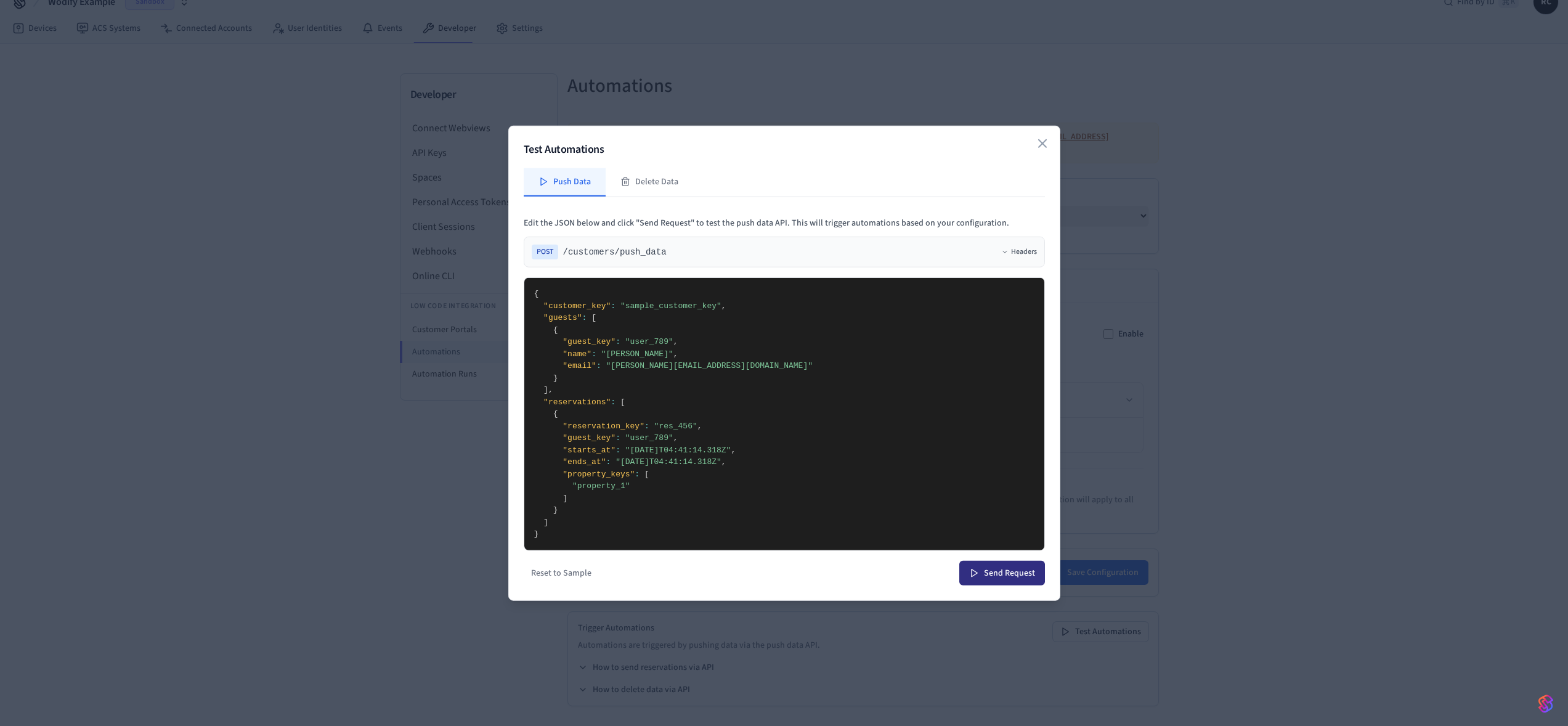
type textarea "**********"
click at [1010, 578] on button "Send Request" at bounding box center [1002, 572] width 86 height 24
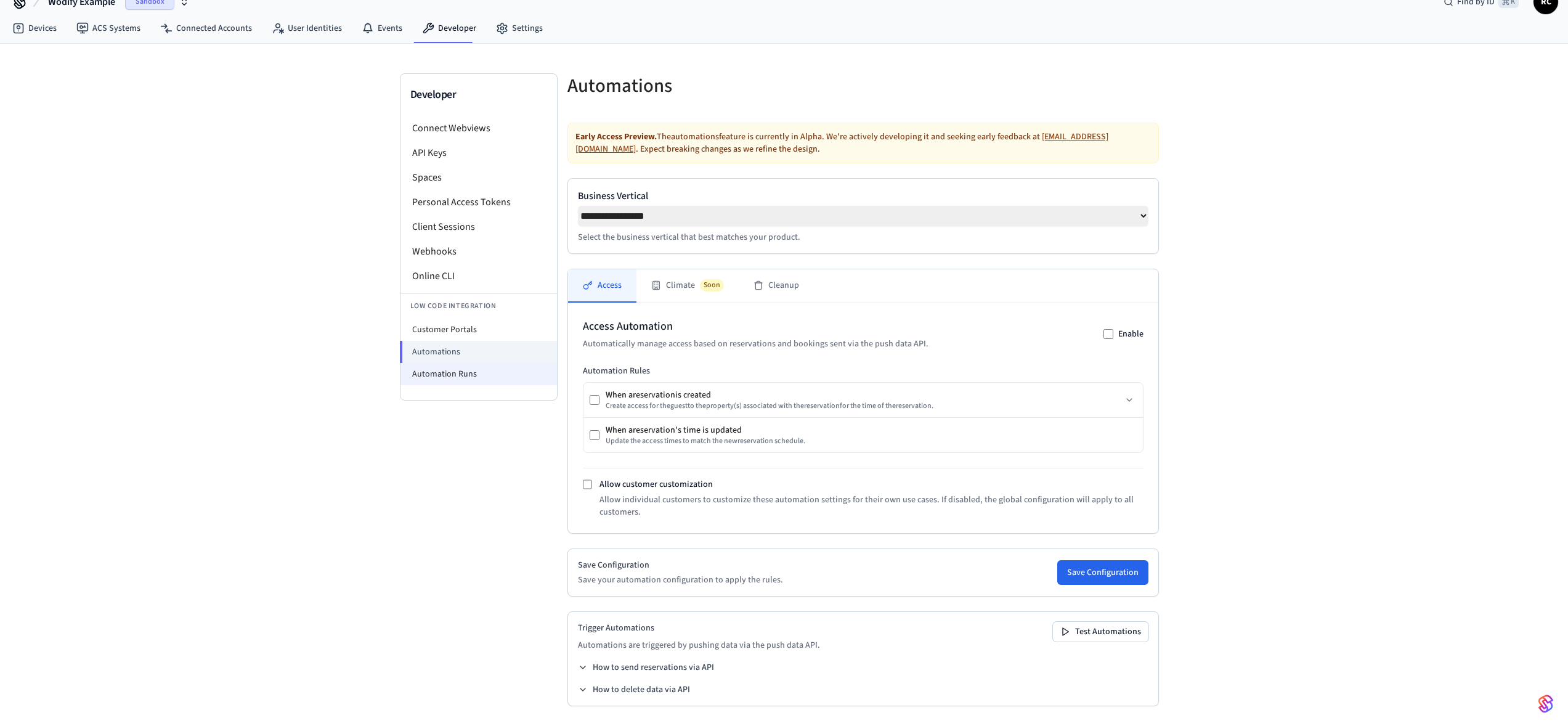
click at [521, 371] on li "Automation Runs" at bounding box center [479, 374] width 157 height 22
